Goal: Communication & Community: Answer question/provide support

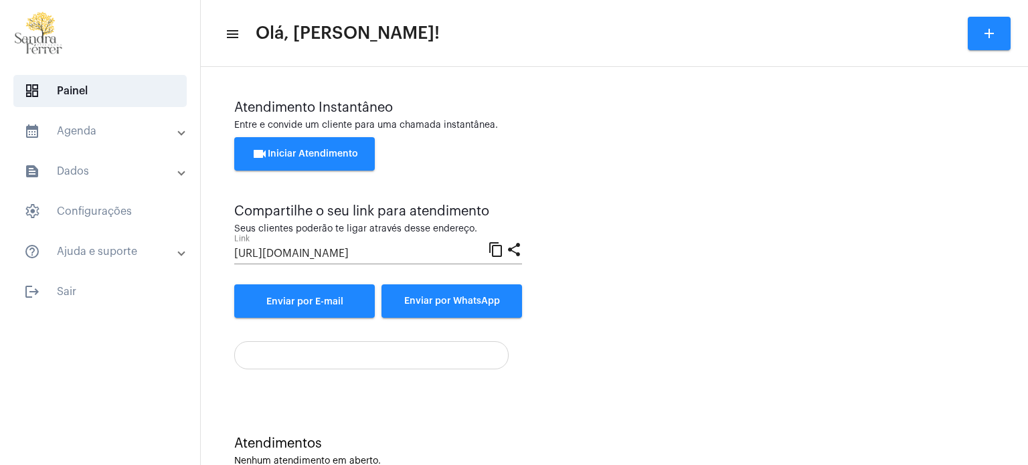
click at [652, 141] on div "videocam Iniciar Atendimento" at bounding box center [614, 160] width 760 height 47
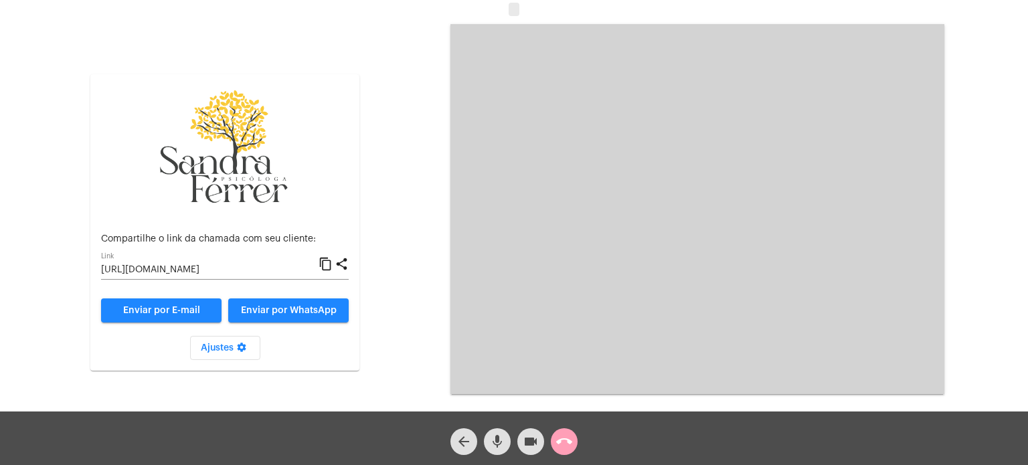
click at [564, 446] on mat-icon "call_end" at bounding box center [564, 442] width 16 height 16
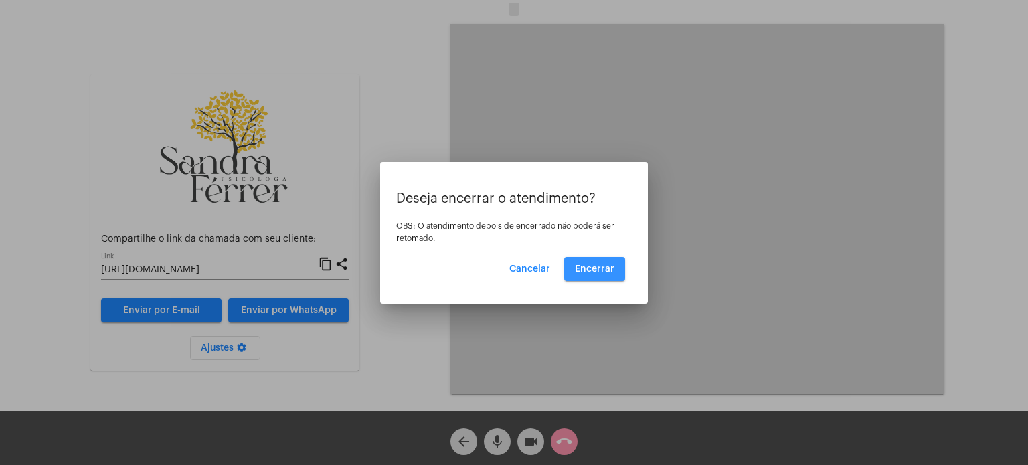
click at [604, 266] on span "Encerrar" at bounding box center [594, 268] width 39 height 9
